Goal: Information Seeking & Learning: Learn about a topic

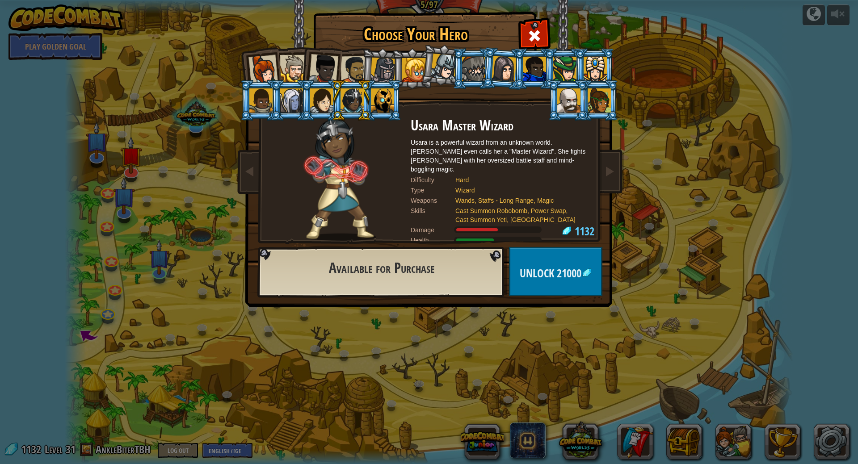
click at [380, 98] on div at bounding box center [382, 100] width 23 height 24
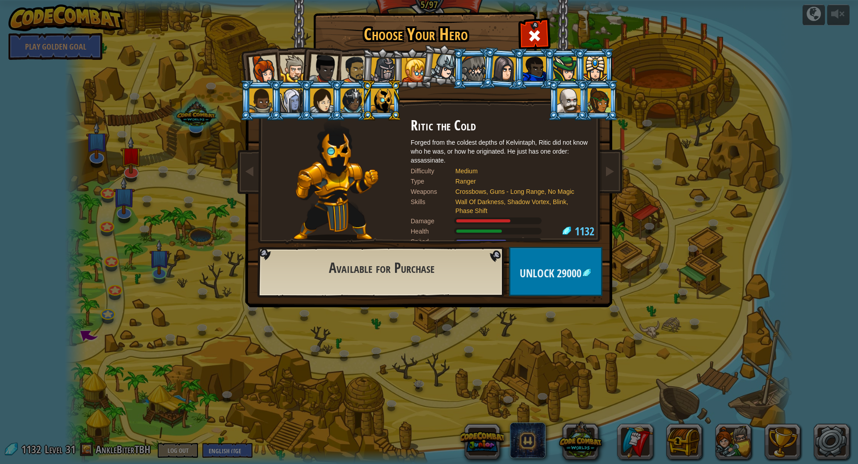
click at [598, 101] on div at bounding box center [598, 100] width 23 height 24
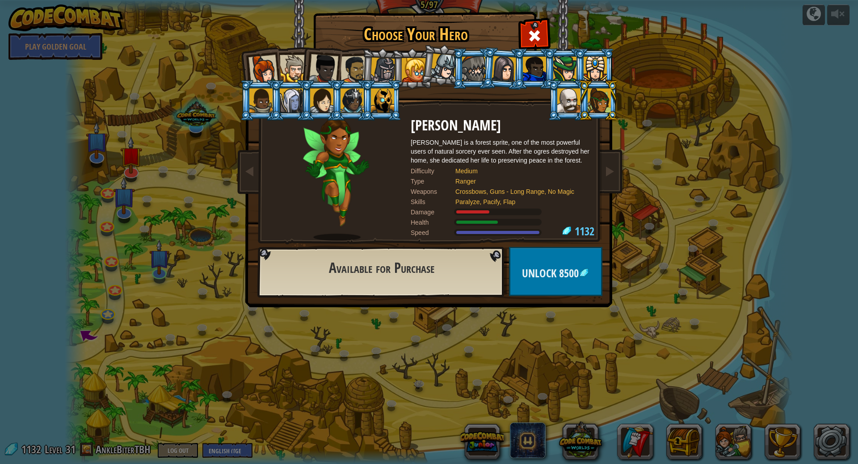
click at [286, 91] on div at bounding box center [291, 100] width 23 height 24
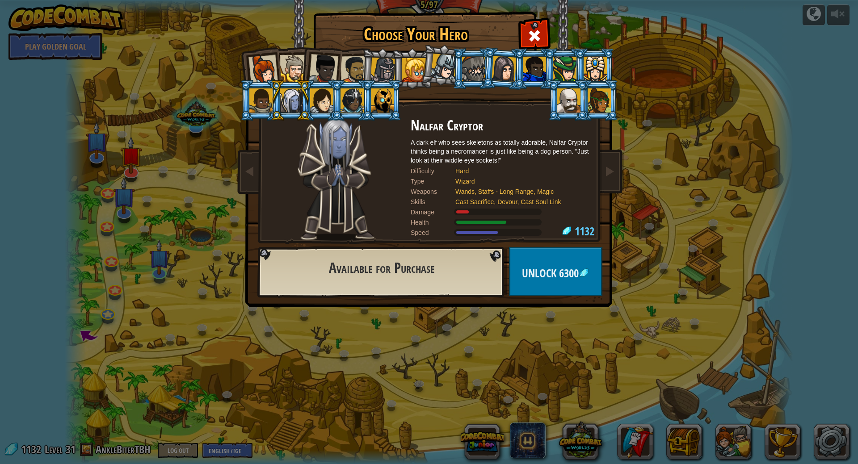
click at [357, 107] on div at bounding box center [351, 100] width 23 height 24
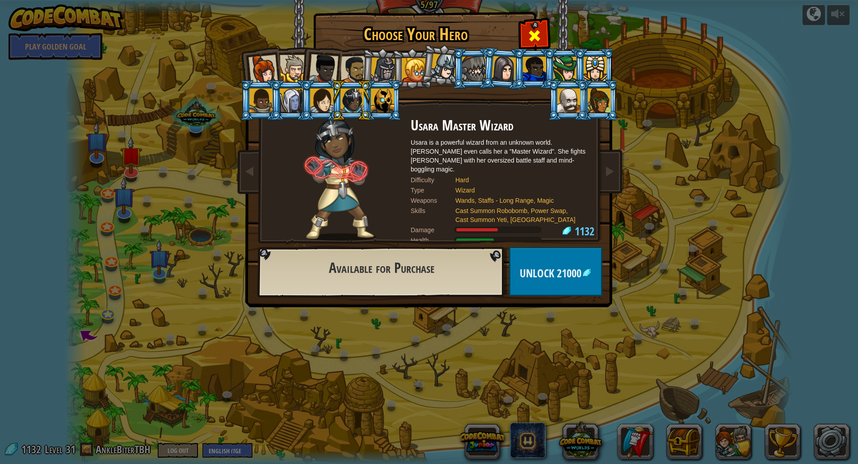
click at [538, 29] on span at bounding box center [534, 36] width 14 height 14
